Goal: Information Seeking & Learning: Find specific fact

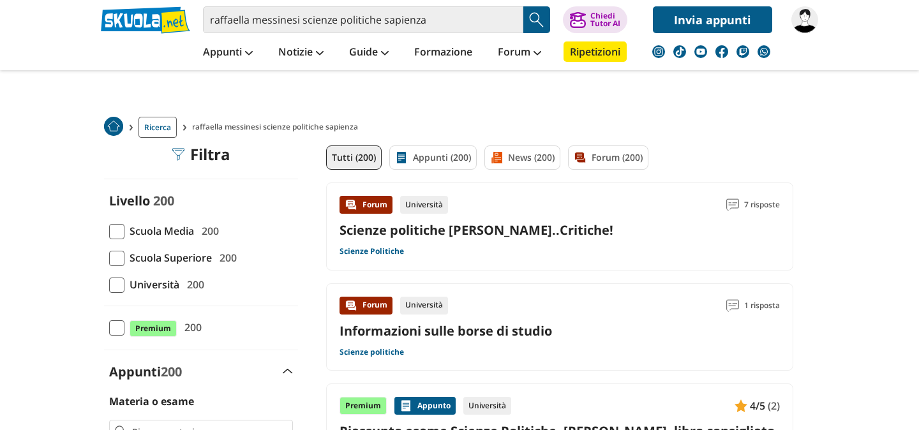
scroll to position [34, 0]
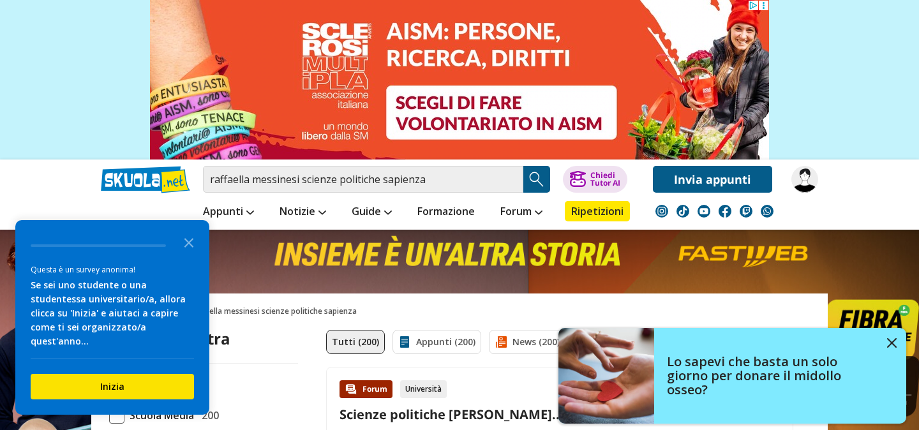
scroll to position [0, 0]
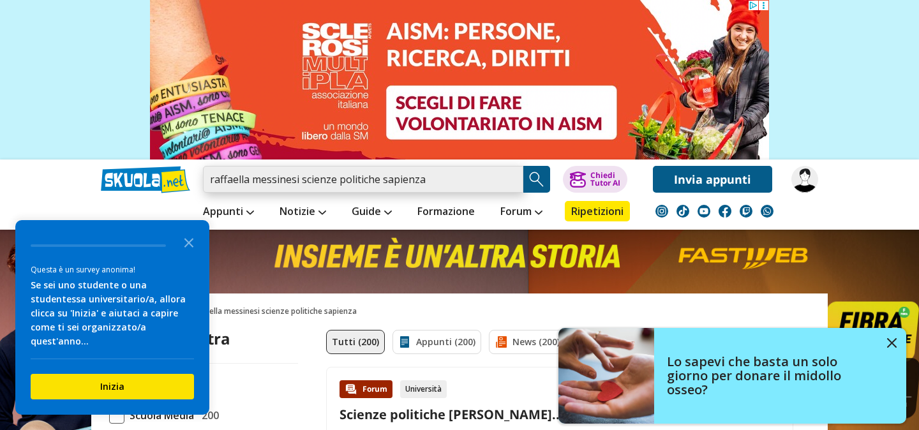
click at [301, 181] on input "raffaella messinesi scienze politiche sapienza" at bounding box center [363, 179] width 320 height 27
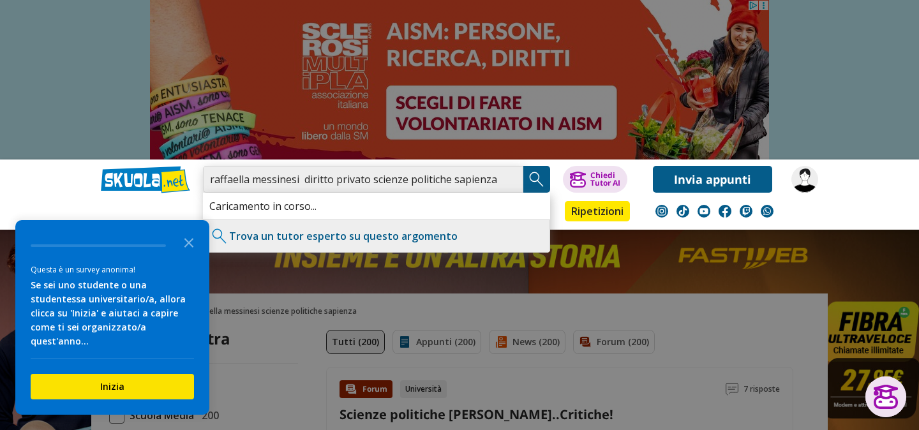
type input "raffaella messinesi diritto privato scienze politiche sapienza"
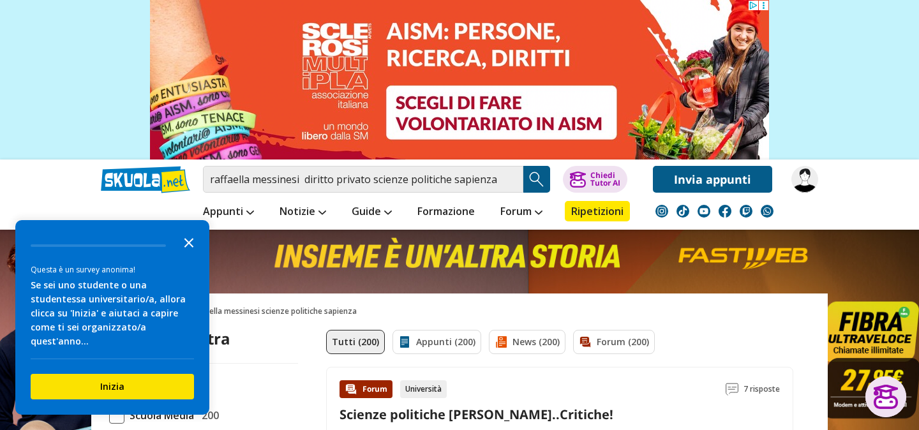
click at [190, 255] on icon "Close the survey" at bounding box center [189, 242] width 26 height 26
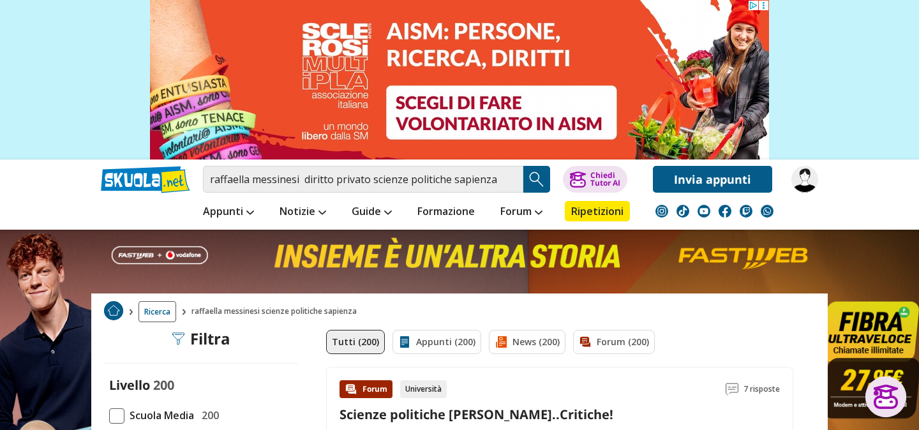
click at [190, 251] on link at bounding box center [459, 268] width 919 height 536
click at [188, 254] on link at bounding box center [459, 268] width 919 height 536
click at [688, 266] on link at bounding box center [459, 268] width 919 height 536
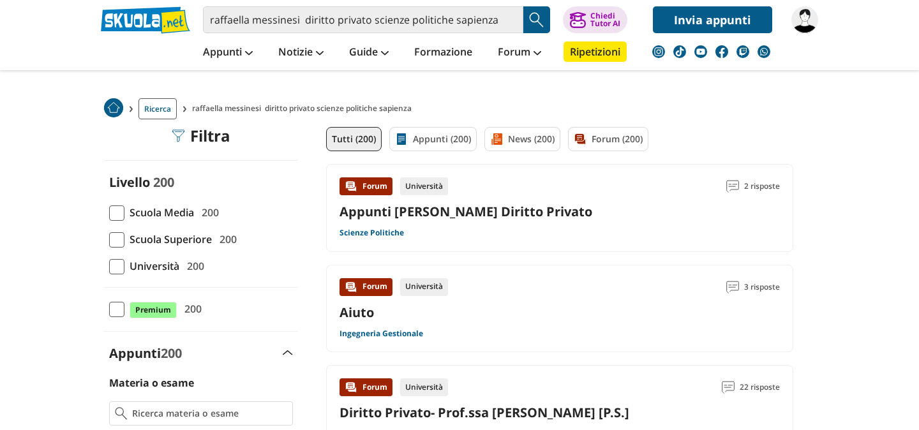
scroll to position [45, 0]
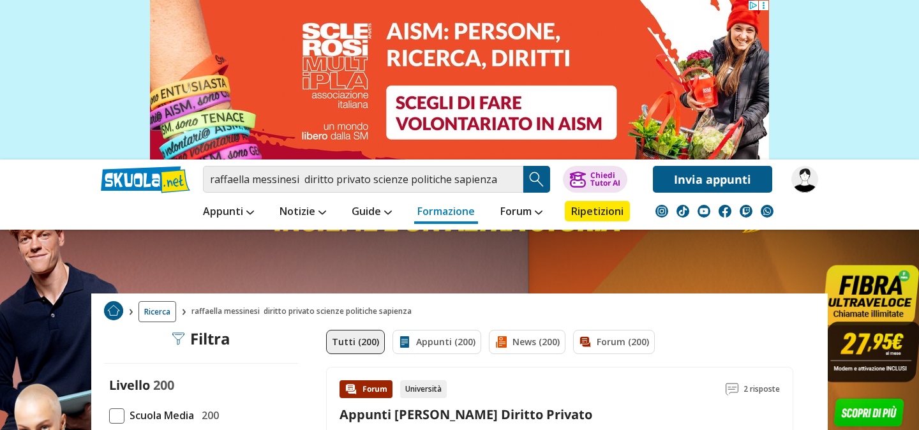
scroll to position [0, 0]
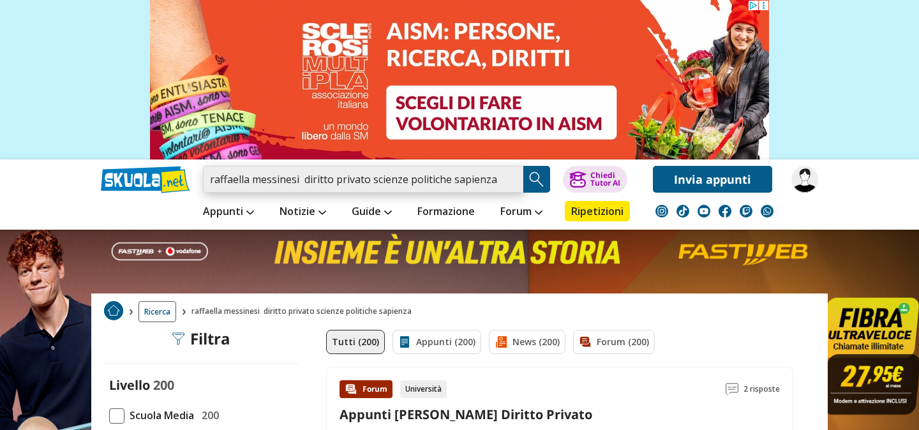
click at [509, 182] on input "raffaella messinesi diritto privato scienze politiche sapienza" at bounding box center [363, 179] width 320 height 27
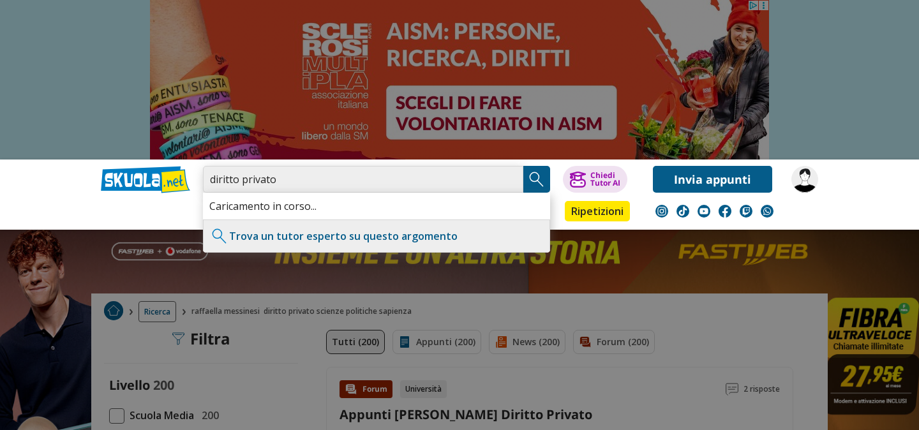
type input "diritto privato"
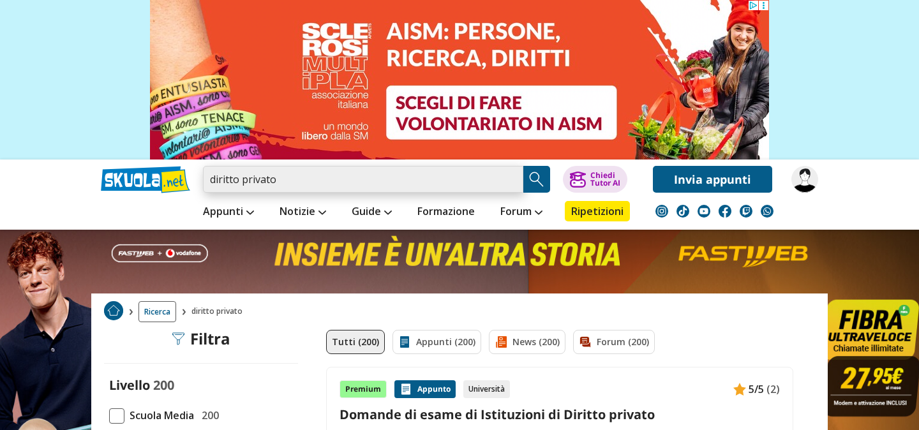
click at [285, 179] on input "diritto privato" at bounding box center [363, 179] width 320 height 27
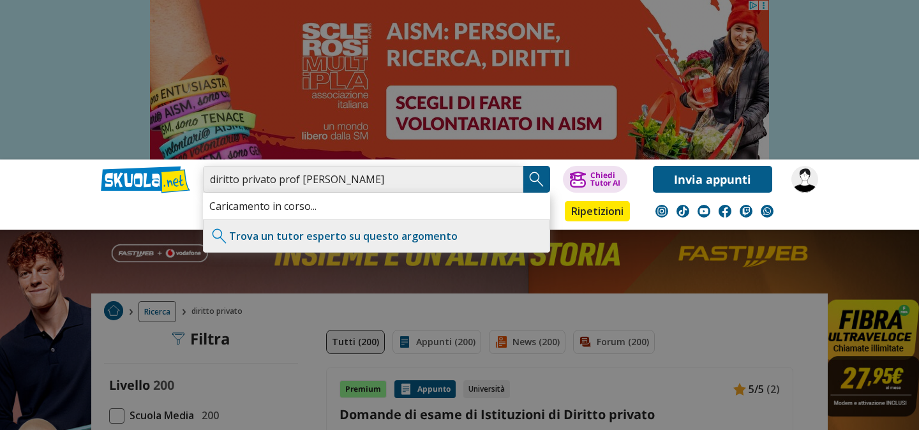
type input "diritto privato prof [PERSON_NAME]"
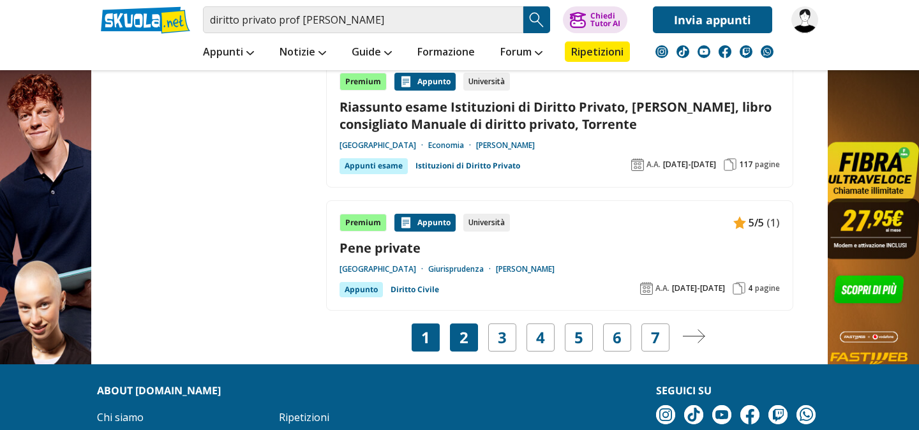
scroll to position [2325, 0]
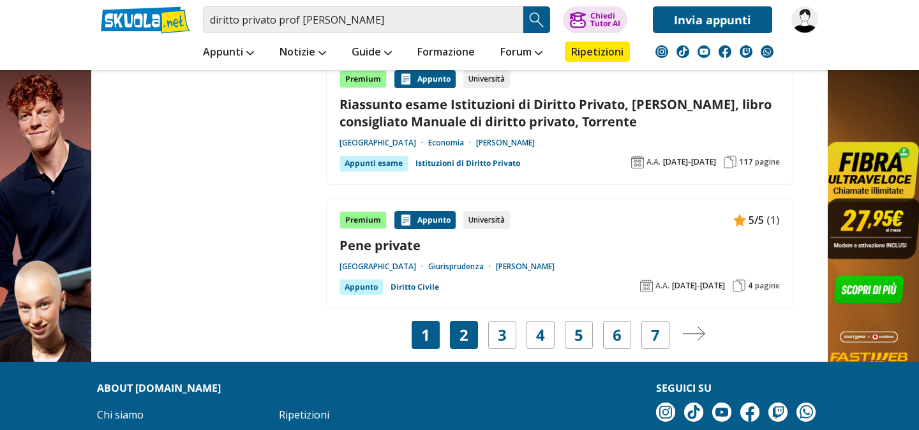
click at [471, 321] on div "2" at bounding box center [464, 335] width 28 height 28
click at [465, 326] on link "2" at bounding box center [463, 335] width 9 height 18
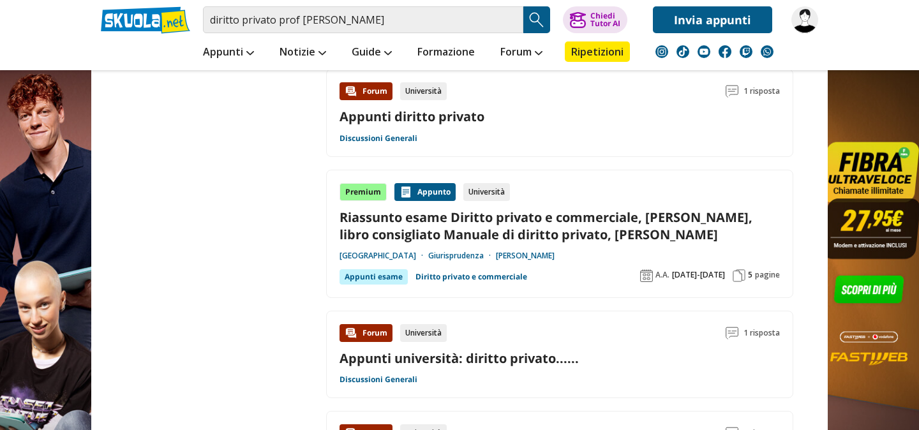
scroll to position [1948, 0]
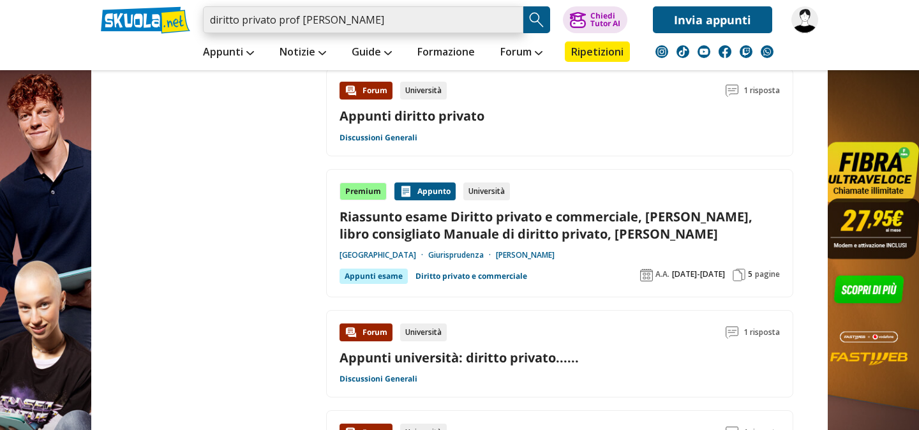
click at [211, 20] on input "diritto privato prof messinetti" at bounding box center [363, 19] width 320 height 27
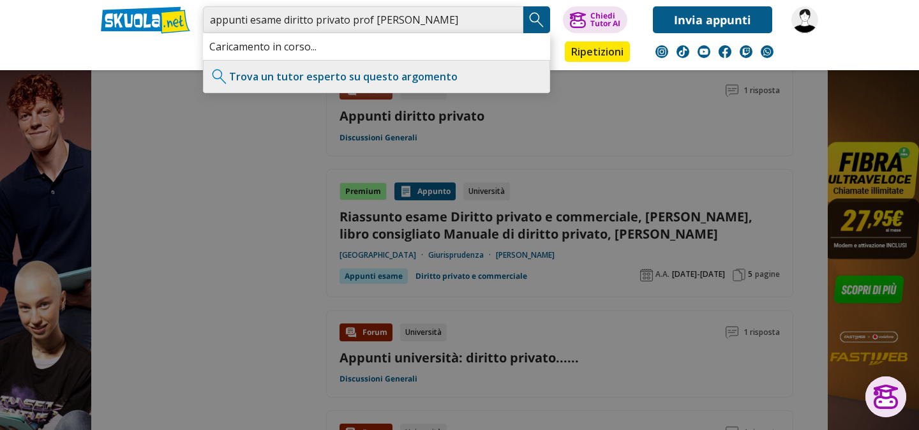
type input "appunti esame diritto privato prof [PERSON_NAME]"
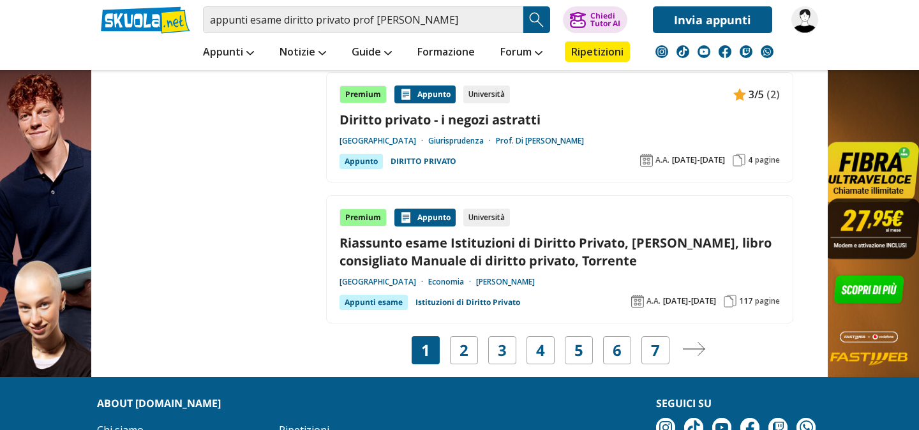
scroll to position [2245, 0]
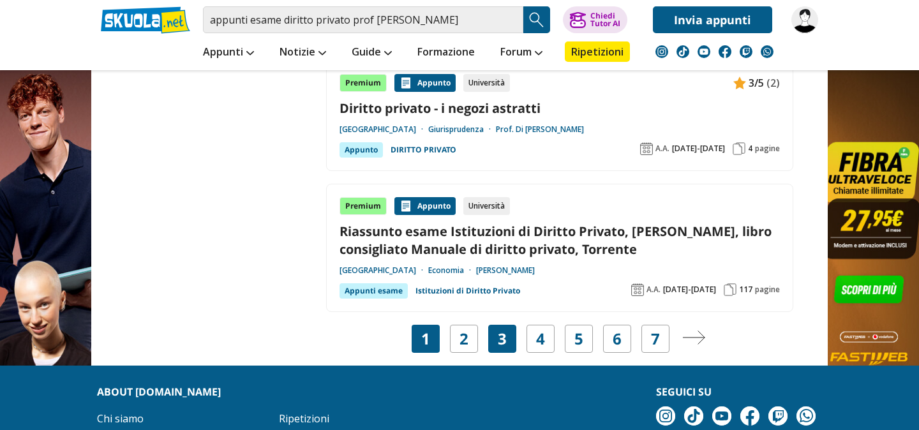
click at [505, 344] on link "3" at bounding box center [502, 339] width 9 height 18
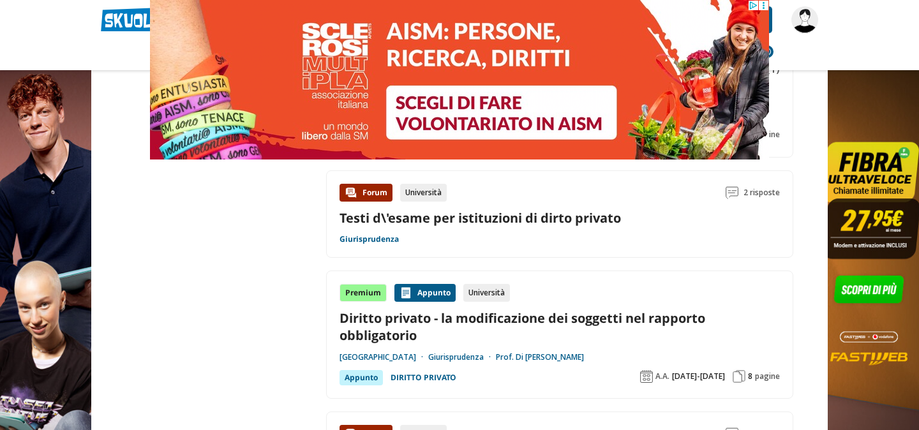
scroll to position [1591, 0]
